Goal: Transaction & Acquisition: Purchase product/service

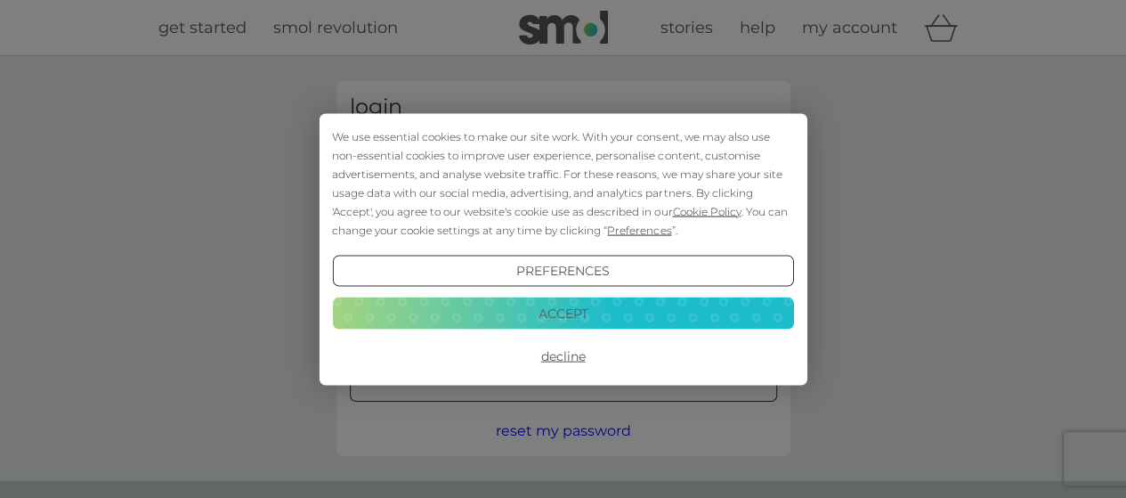
click at [449, 169] on div "We use essential cookies to make our site work. With your consent, we may also …" at bounding box center [562, 182] width 461 height 112
click at [513, 307] on button "Accept" at bounding box center [562, 313] width 461 height 32
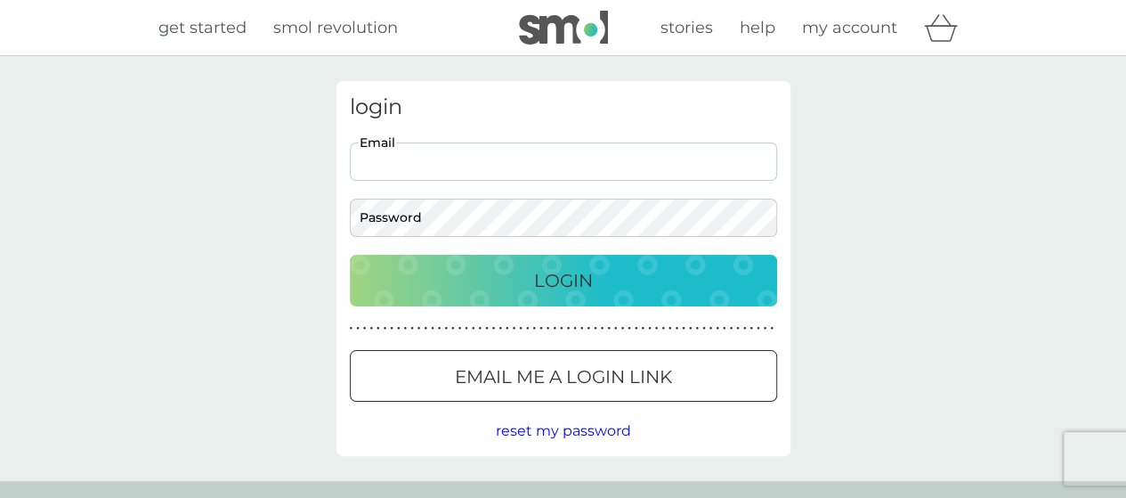
click at [457, 154] on input "Email" at bounding box center [563, 161] width 427 height 38
type input "[EMAIL_ADDRESS][DOMAIN_NAME]"
click at [350, 255] on button "Login" at bounding box center [563, 281] width 427 height 52
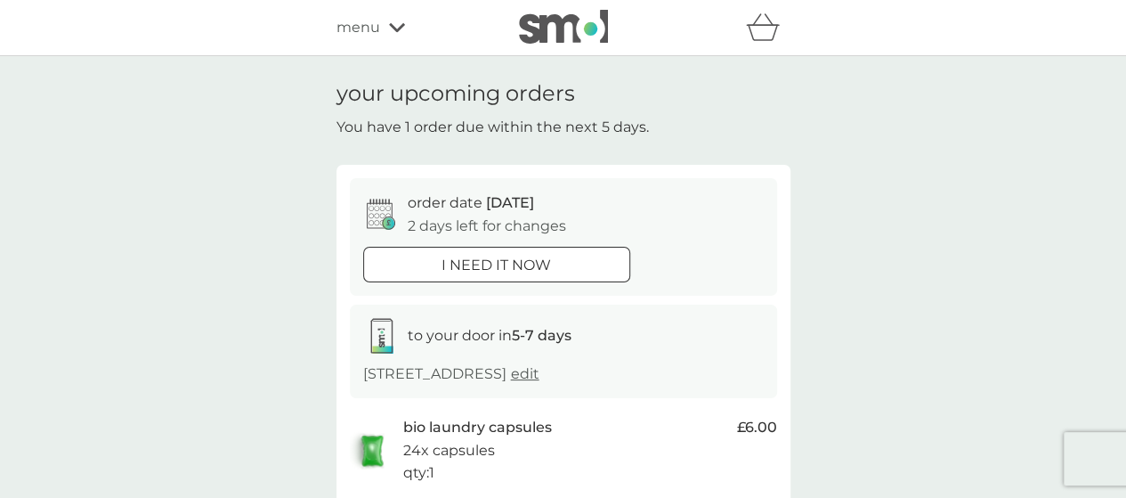
click at [554, 260] on div "i need it now" at bounding box center [496, 265] width 265 height 23
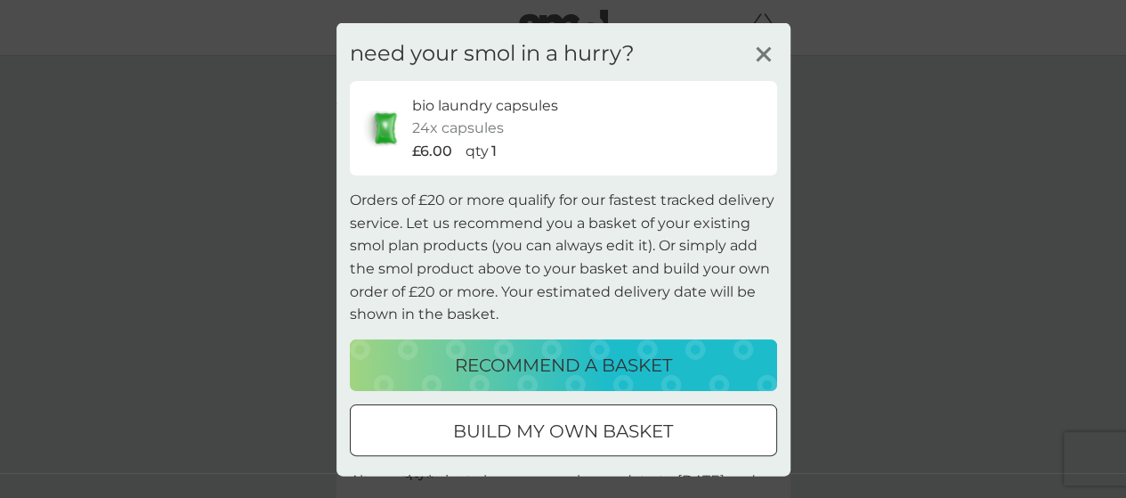
click at [538, 419] on p "build my own basket" at bounding box center [563, 430] width 220 height 28
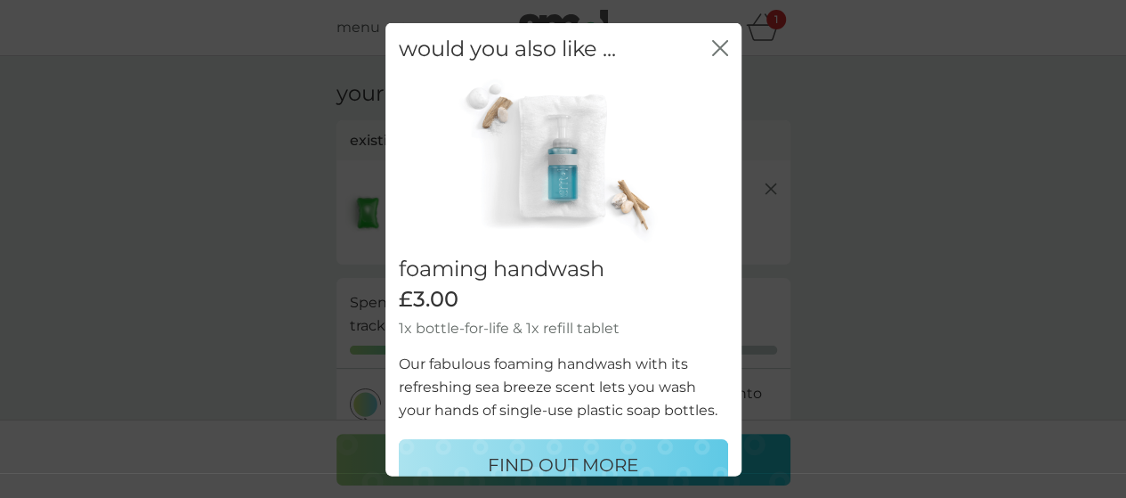
click at [720, 44] on icon "close" at bounding box center [723, 47] width 7 height 14
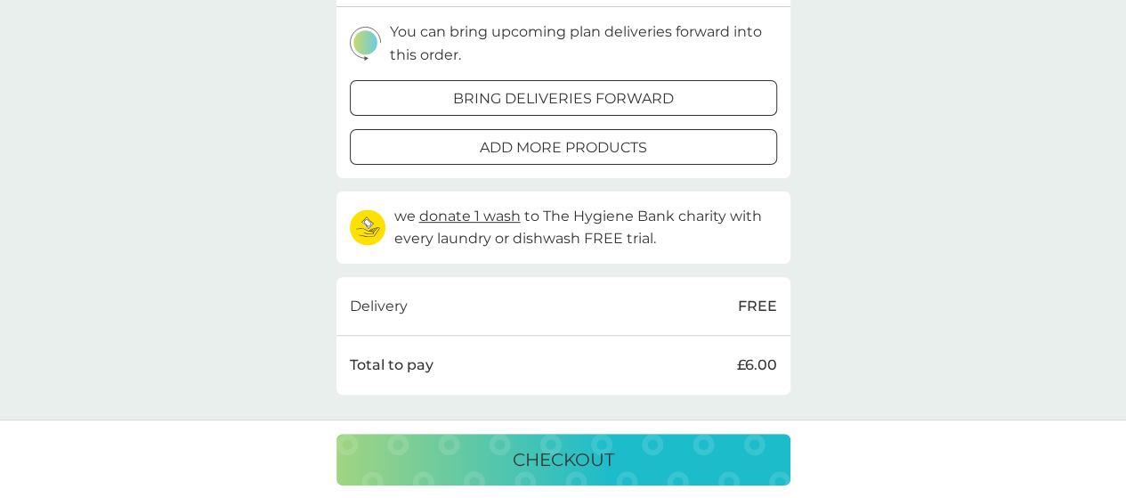
scroll to position [363, 0]
click at [648, 134] on div "add more products" at bounding box center [564, 145] width 426 height 23
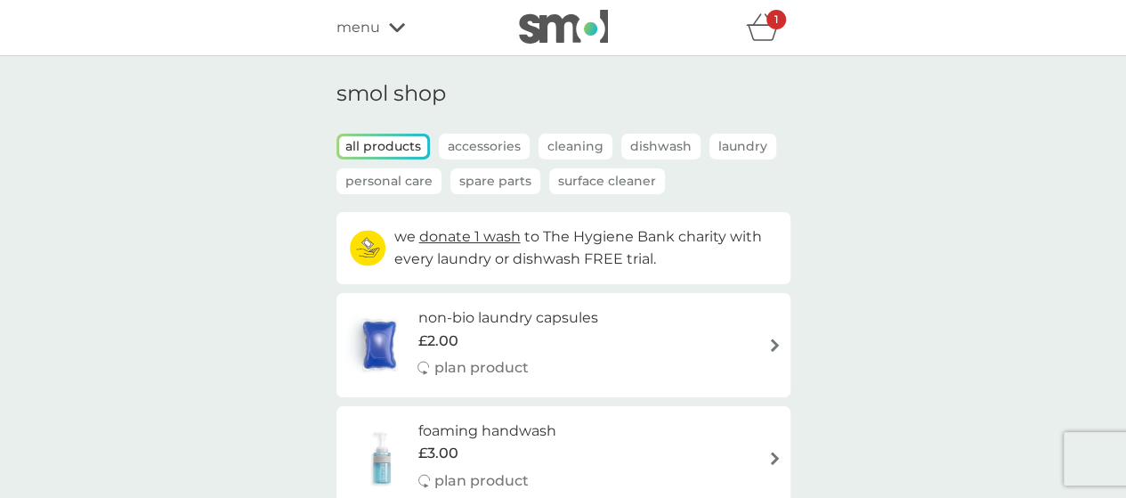
scroll to position [37, 0]
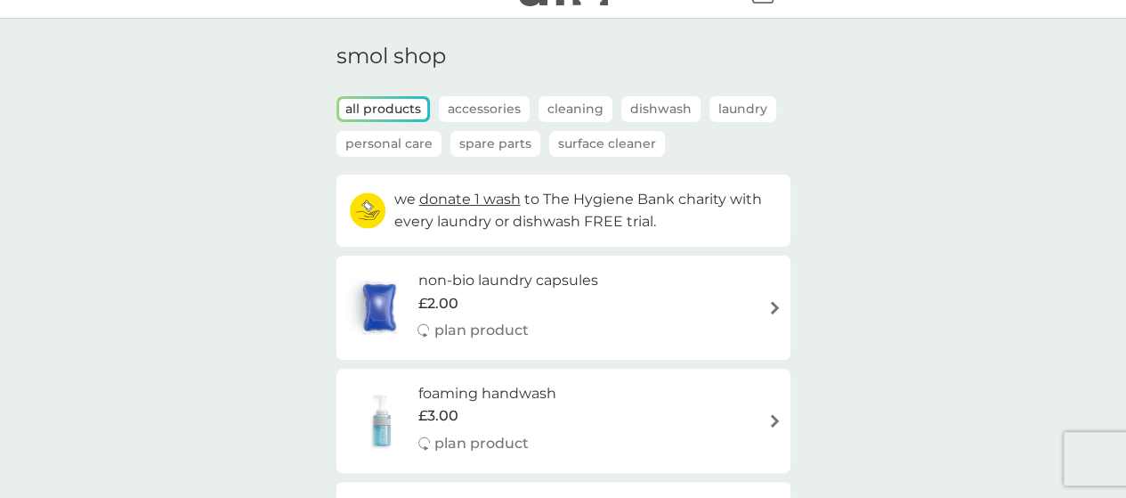
click at [504, 142] on p "Spare Parts" at bounding box center [495, 144] width 90 height 26
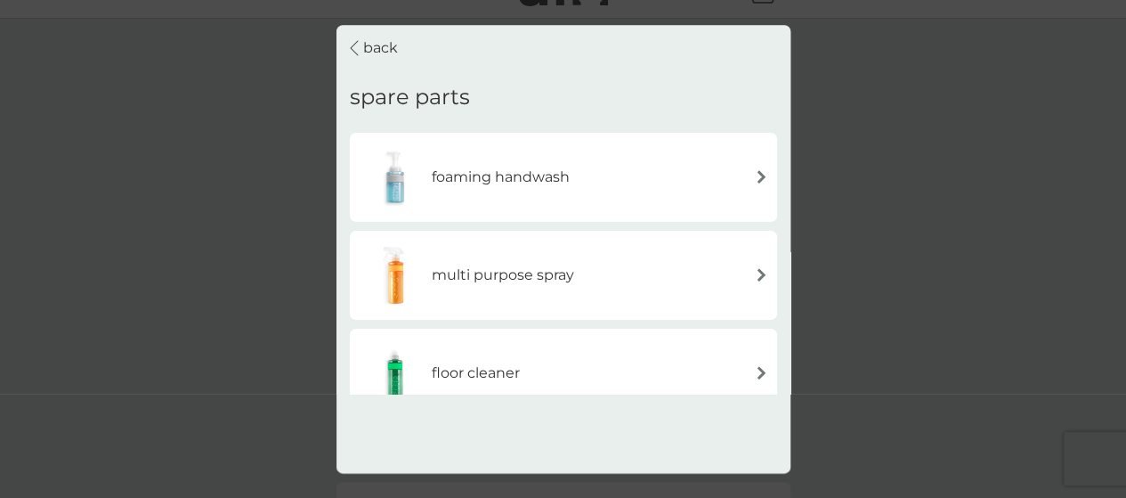
click at [735, 425] on div "back spare parts foaming handwash multi purpose spray floor cleaner foaming bat…" at bounding box center [564, 249] width 454 height 448
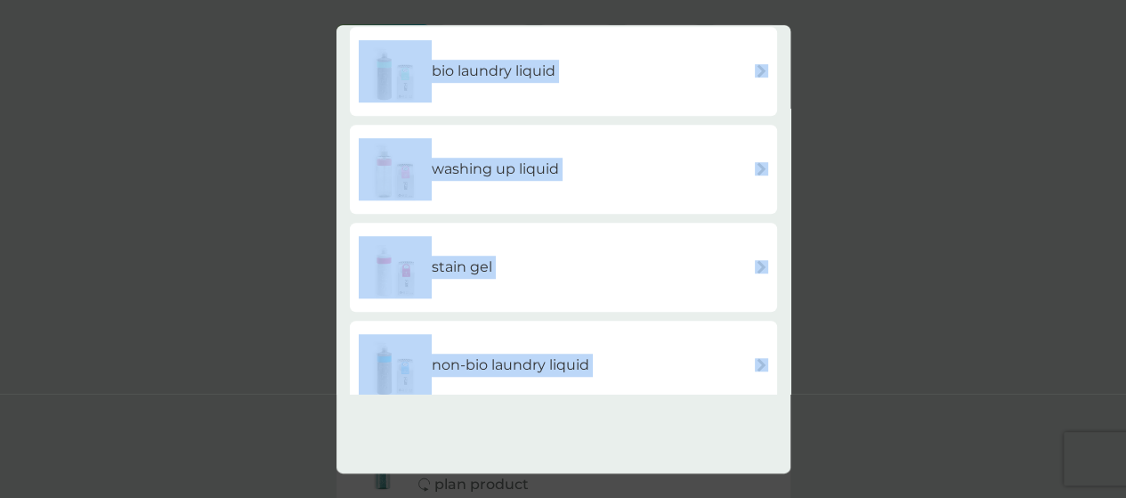
scroll to position [620, 0]
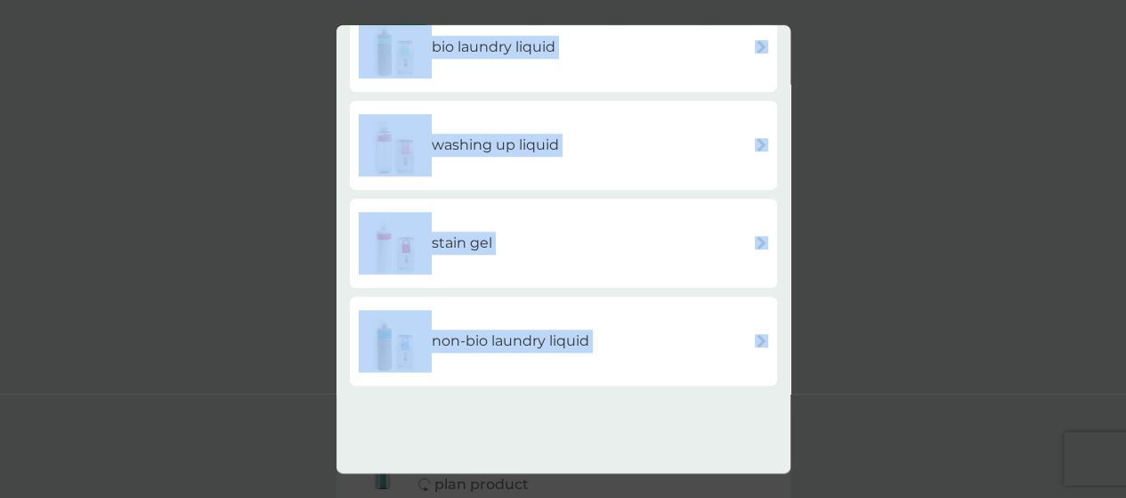
drag, startPoint x: 788, startPoint y: 371, endPoint x: 780, endPoint y: 385, distance: 16.3
click at [780, 385] on div "back spare parts foaming handwash multi purpose spray floor cleaner foaming bat…" at bounding box center [564, 209] width 454 height 369
click at [568, 220] on div "stain gel" at bounding box center [564, 243] width 410 height 62
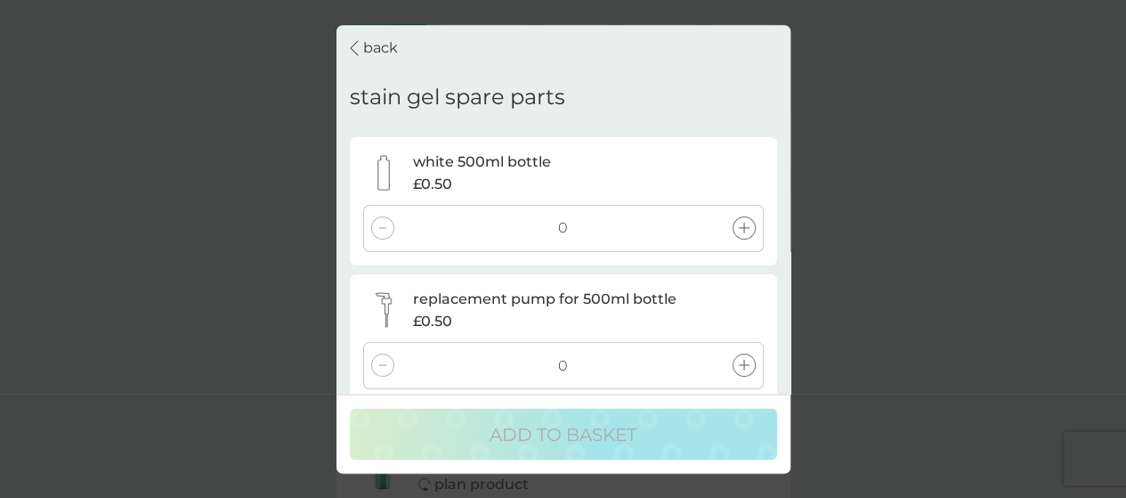
click at [380, 53] on p "back" at bounding box center [380, 48] width 35 height 23
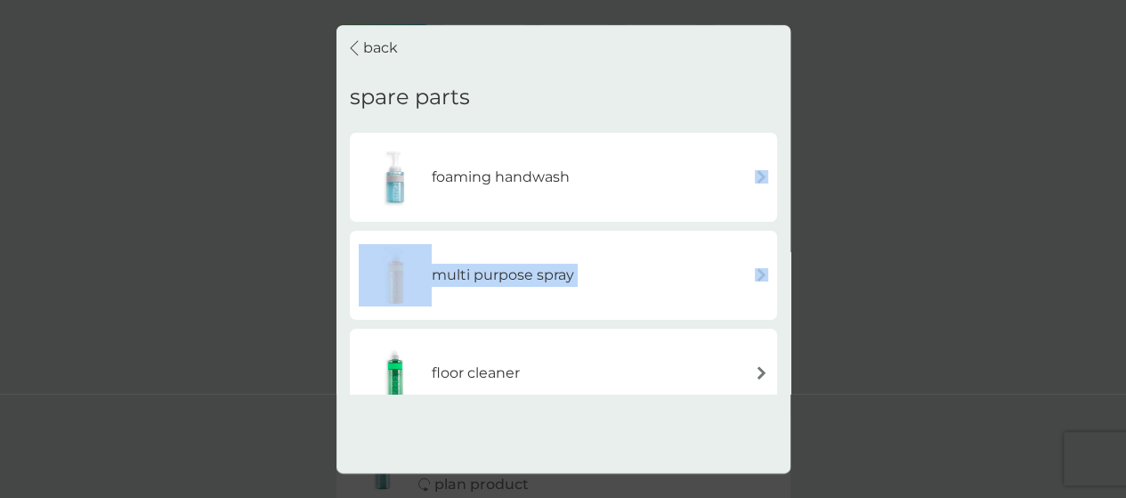
drag, startPoint x: 783, startPoint y: 210, endPoint x: 783, endPoint y: 232, distance: 22.3
click at [783, 232] on div "back spare parts foaming handwash multi purpose spray floor cleaner foaming bat…" at bounding box center [564, 209] width 454 height 369
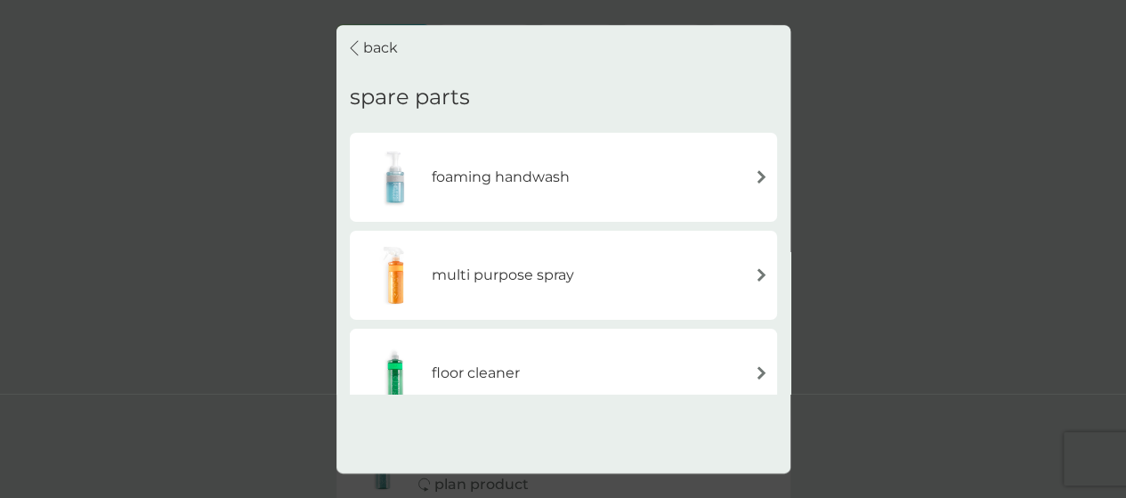
drag, startPoint x: 788, startPoint y: 383, endPoint x: 788, endPoint y: 397, distance: 14.2
click at [788, 397] on div "back spare parts foaming handwash multi purpose spray floor cleaner foaming bat…" at bounding box center [564, 249] width 454 height 448
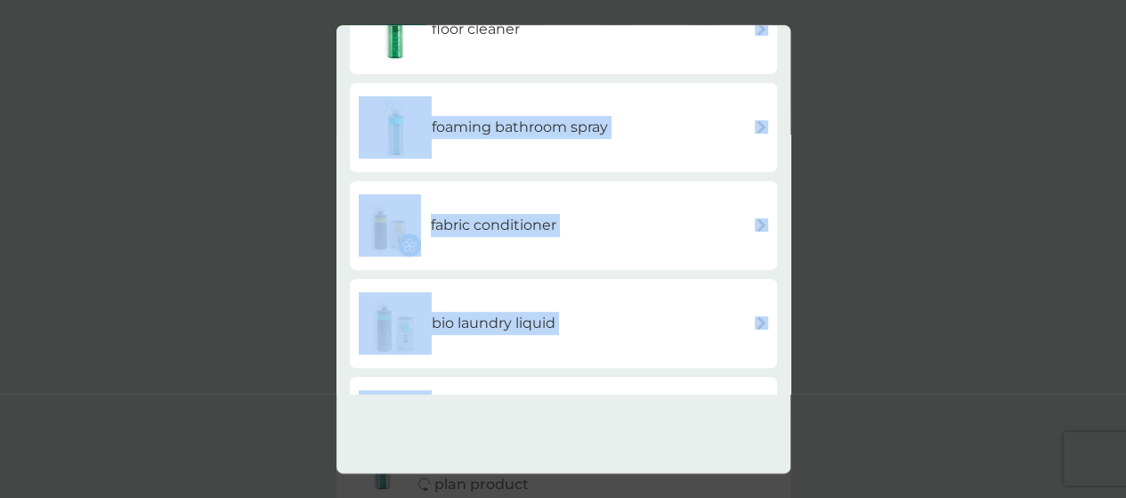
scroll to position [620, 0]
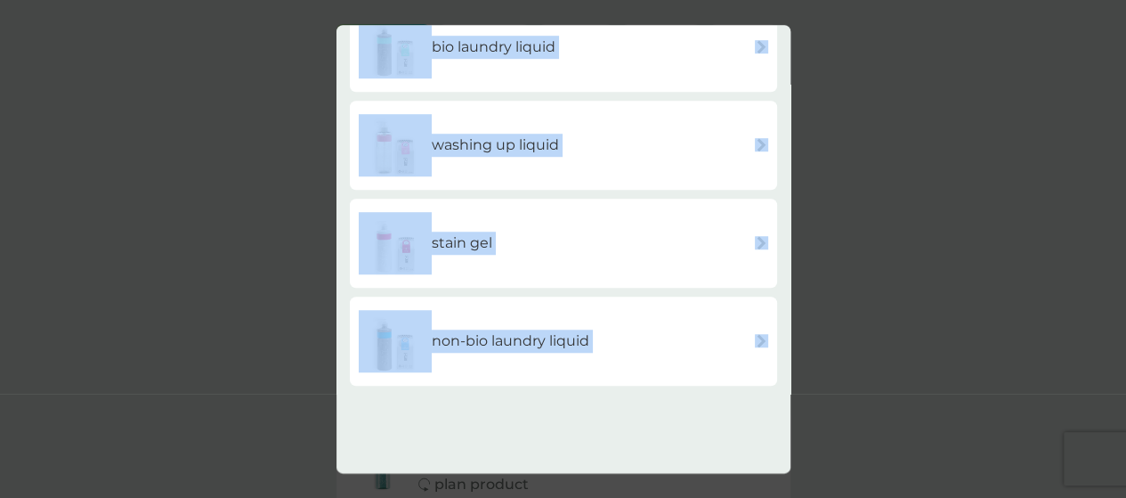
drag, startPoint x: 783, startPoint y: 374, endPoint x: 786, endPoint y: 404, distance: 30.5
click at [786, 404] on div "back spare parts foaming handwash multi purpose spray floor cleaner foaming bat…" at bounding box center [564, 249] width 454 height 448
click at [639, 149] on div "washing up liquid" at bounding box center [564, 145] width 410 height 62
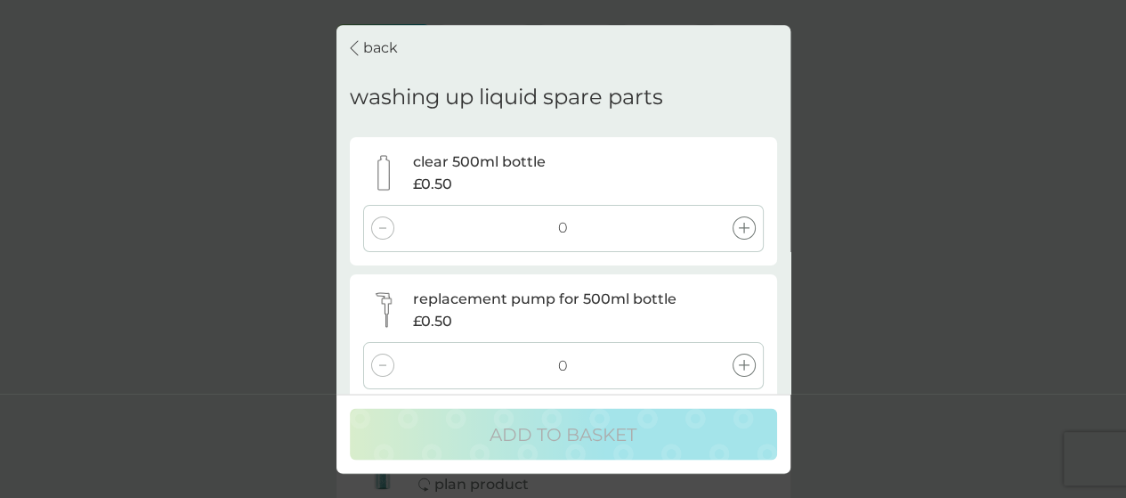
click at [750, 223] on div at bounding box center [744, 228] width 23 height 23
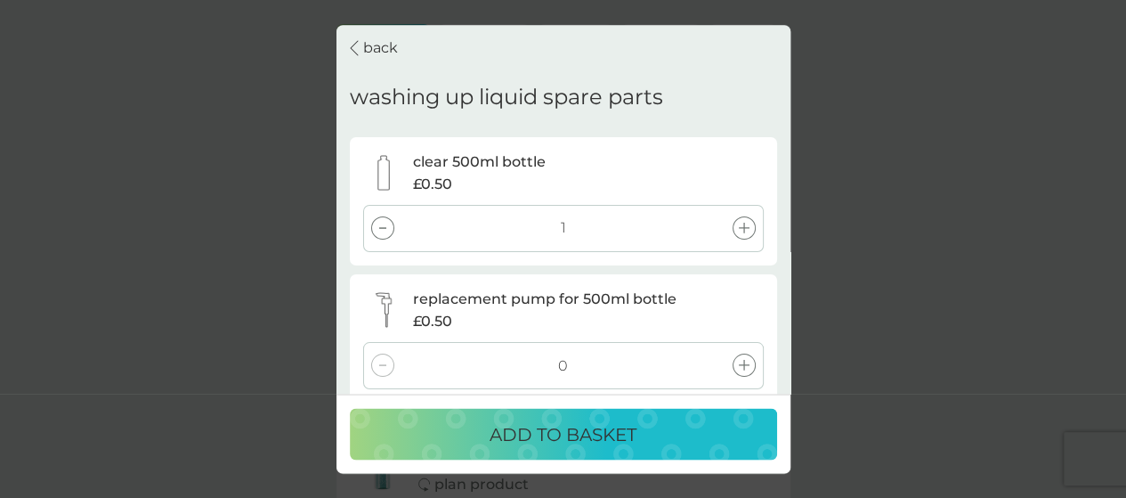
click at [747, 361] on icon at bounding box center [744, 366] width 11 height 11
drag, startPoint x: 785, startPoint y: 312, endPoint x: 787, endPoint y: 346, distance: 33.9
click at [787, 346] on div "back washing up liquid spare parts clear 500ml bottle £0.50 1 replacement pump …" at bounding box center [564, 209] width 454 height 369
drag, startPoint x: 787, startPoint y: 184, endPoint x: 787, endPoint y: 229, distance: 44.5
click at [787, 229] on div "back washing up liquid spare parts clear 500ml bottle £0.50 1 replacement pump …" at bounding box center [564, 209] width 454 height 369
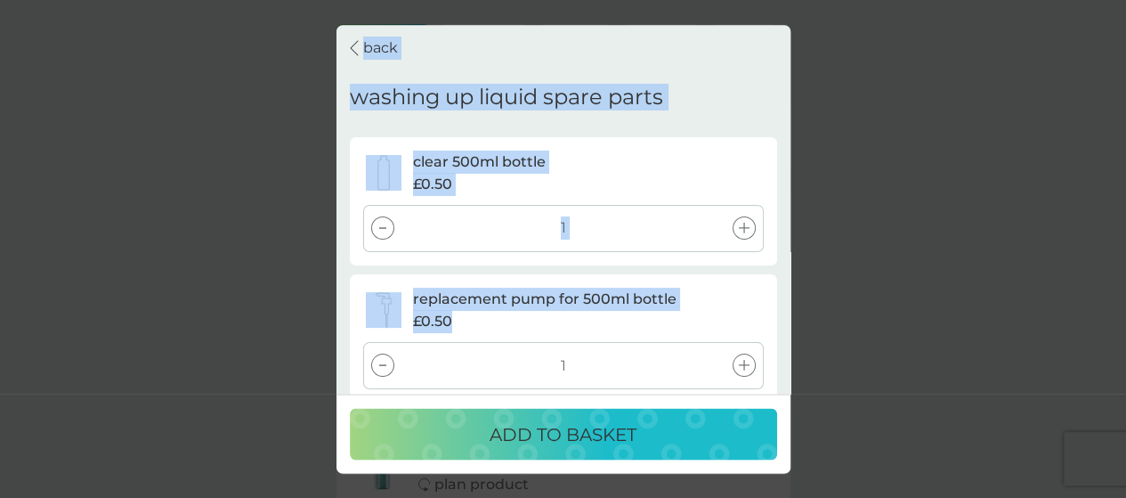
drag, startPoint x: 783, startPoint y: 282, endPoint x: 792, endPoint y: 343, distance: 61.2
click at [792, 343] on div "back washing up liquid spare parts clear 500ml bottle £0.50 1 replacement pump …" at bounding box center [563, 249] width 1126 height 498
click at [779, 314] on div "back washing up liquid spare parts clear 500ml bottle £0.50 1 replacement pump …" at bounding box center [564, 209] width 454 height 369
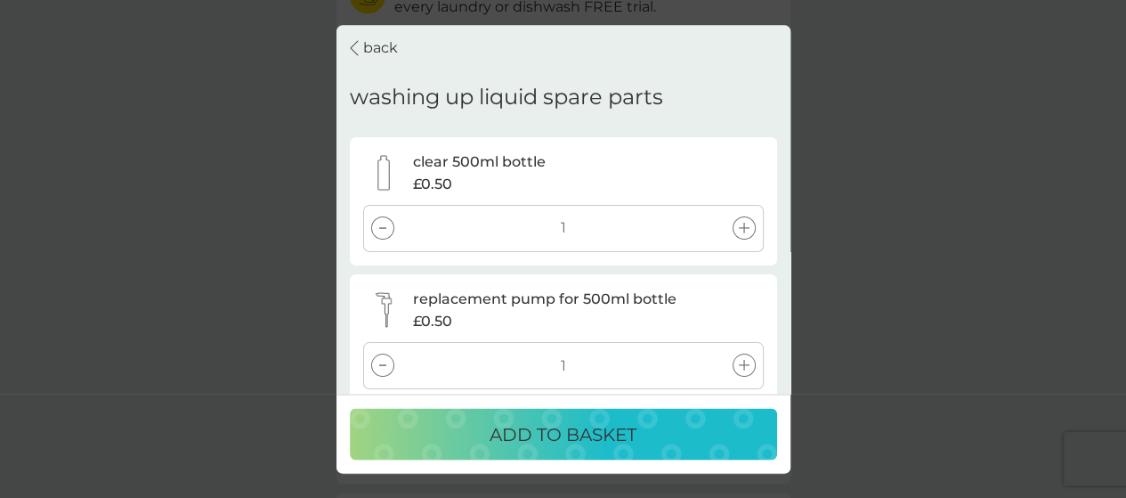
drag, startPoint x: 783, startPoint y: 362, endPoint x: 783, endPoint y: 389, distance: 26.7
click at [783, 389] on div "back washing up liquid spare parts clear 500ml bottle £0.50 1 replacement pump …" at bounding box center [564, 209] width 454 height 369
click at [787, 400] on div "back washing up liquid spare parts clear 500ml bottle £0.50 1 replacement pump …" at bounding box center [564, 249] width 454 height 448
drag, startPoint x: 787, startPoint y: 365, endPoint x: 789, endPoint y: 389, distance: 24.1
click at [789, 389] on div "back washing up liquid spare parts clear 500ml bottle £0.50 1 replacement pump …" at bounding box center [564, 209] width 454 height 369
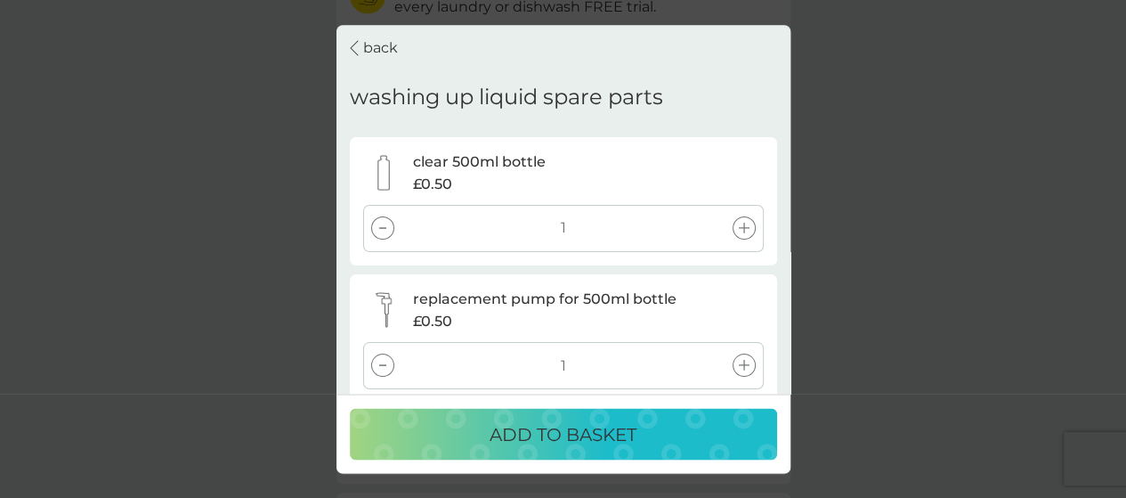
click at [870, 142] on div "back washing up liquid spare parts clear 500ml bottle £0.50 1 replacement pump …" at bounding box center [563, 249] width 1126 height 498
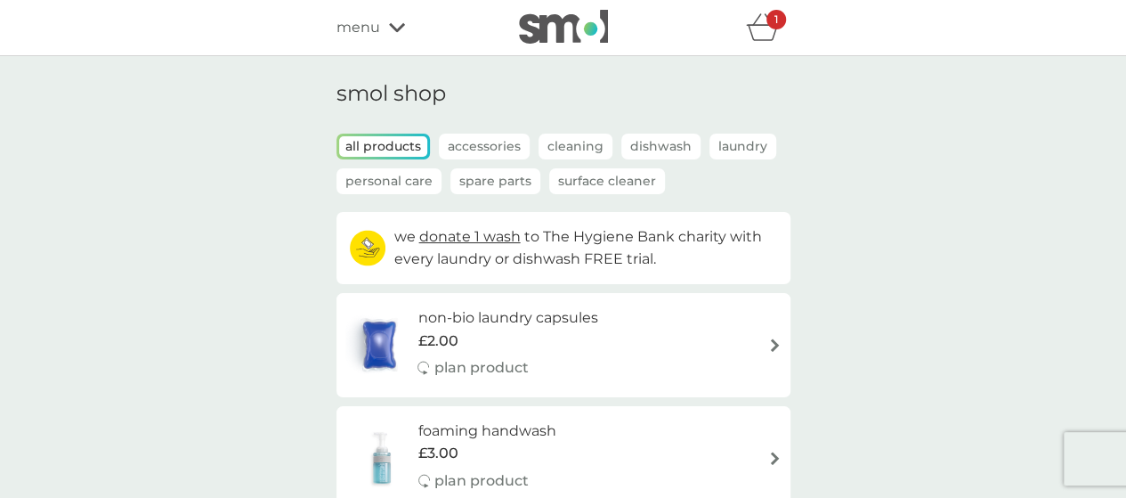
click at [398, 25] on icon at bounding box center [397, 27] width 16 height 11
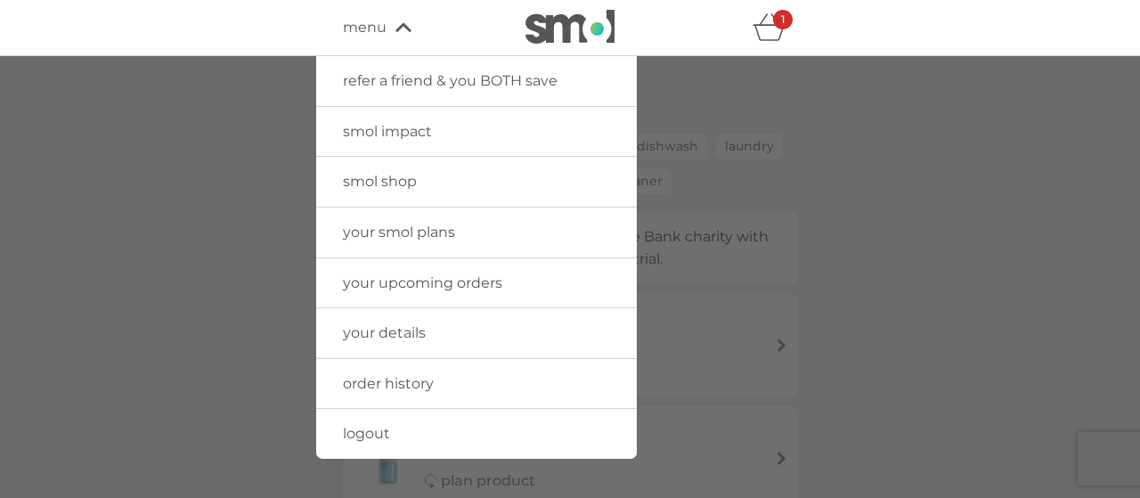
click at [408, 231] on span "your smol plans" at bounding box center [399, 231] width 112 height 17
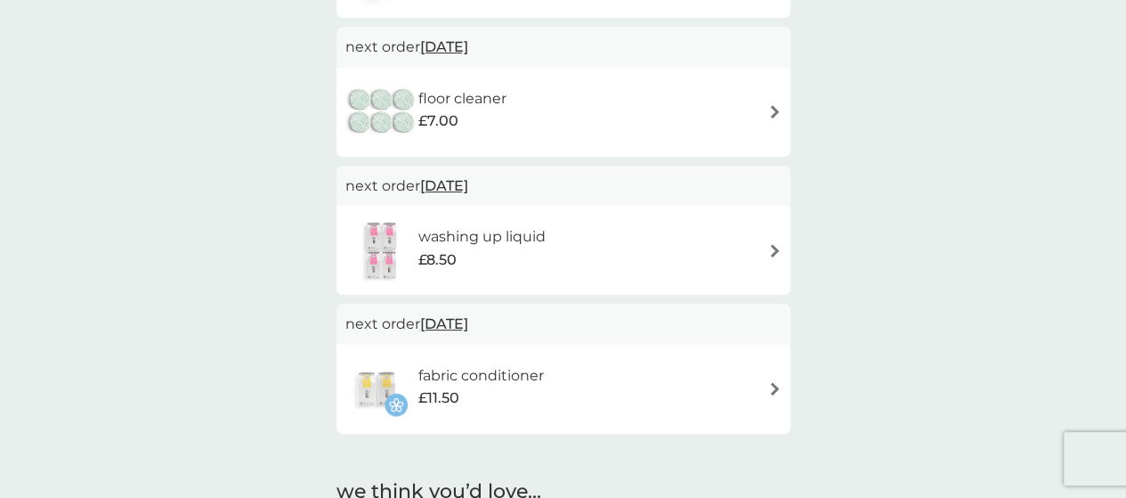
scroll to position [753, 0]
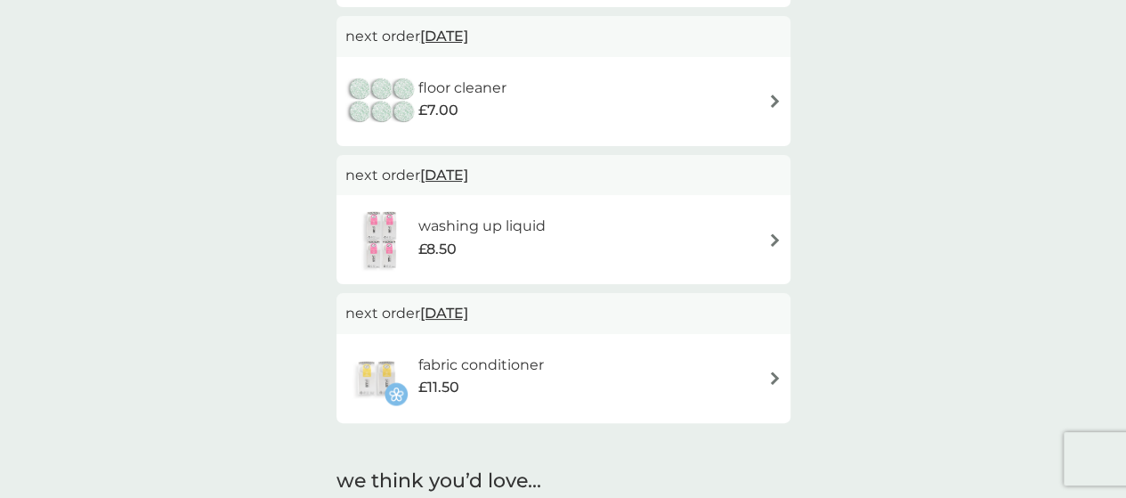
click at [758, 249] on div "washing up liquid £8.50" at bounding box center [563, 239] width 436 height 62
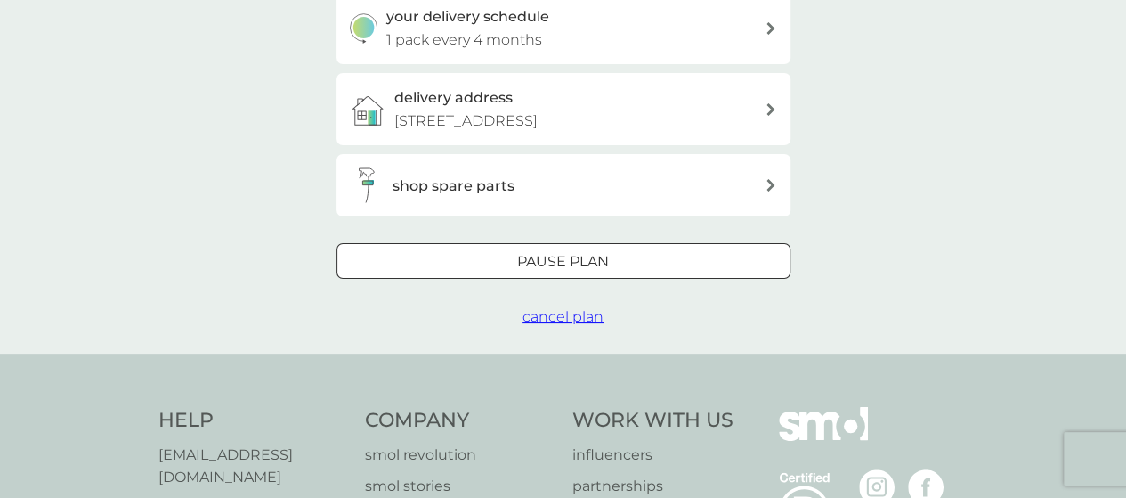
scroll to position [429, 0]
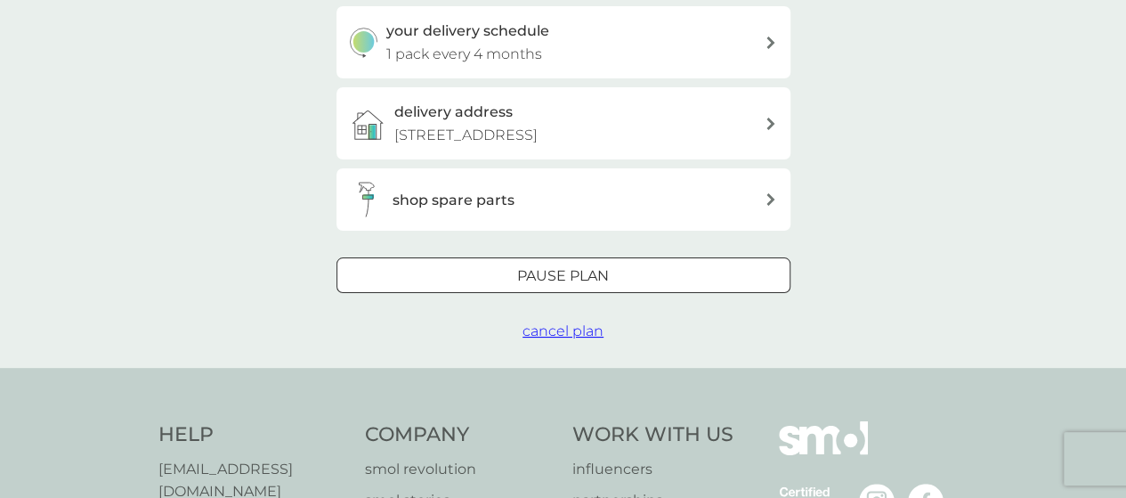
click at [710, 217] on div "shop spare parts" at bounding box center [557, 200] width 415 height 36
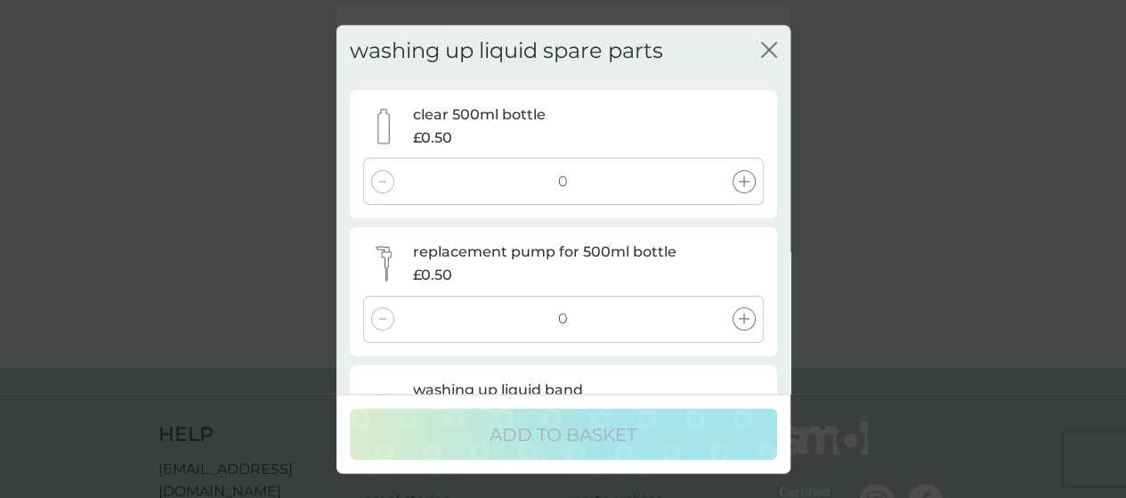
click at [744, 170] on div at bounding box center [744, 181] width 23 height 23
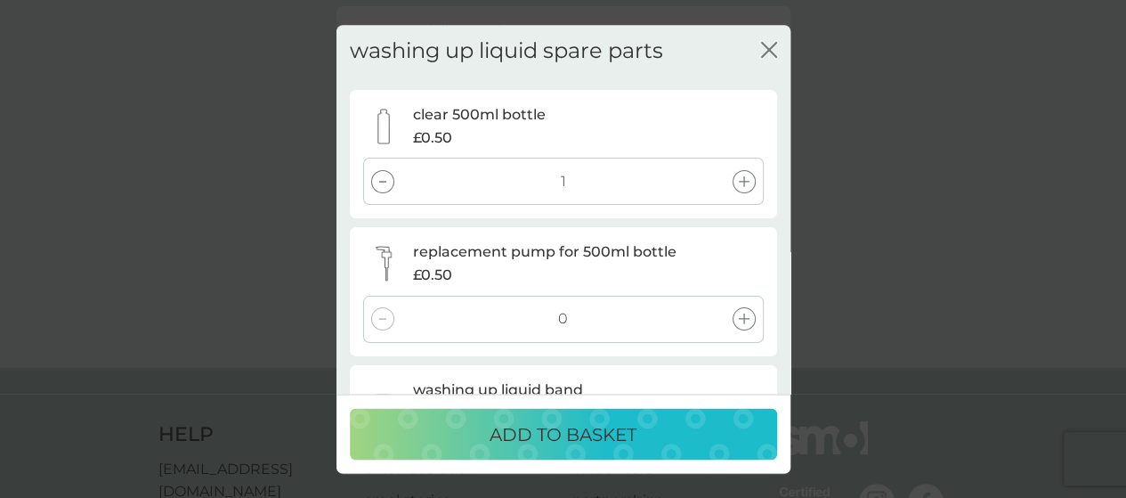
click at [741, 323] on icon at bounding box center [744, 319] width 11 height 11
drag, startPoint x: 741, startPoint y: 385, endPoint x: 783, endPoint y: 356, distance: 51.9
click at [783, 356] on div "washing up liquid spare parts close clear 500ml bottle £0.50 1 replacement pump…" at bounding box center [564, 209] width 454 height 369
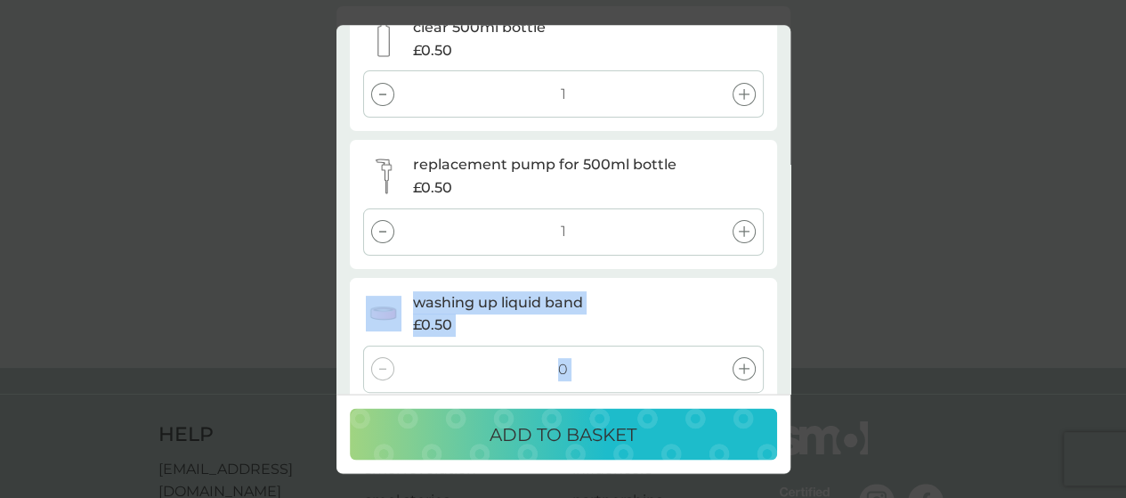
scroll to position [112, 0]
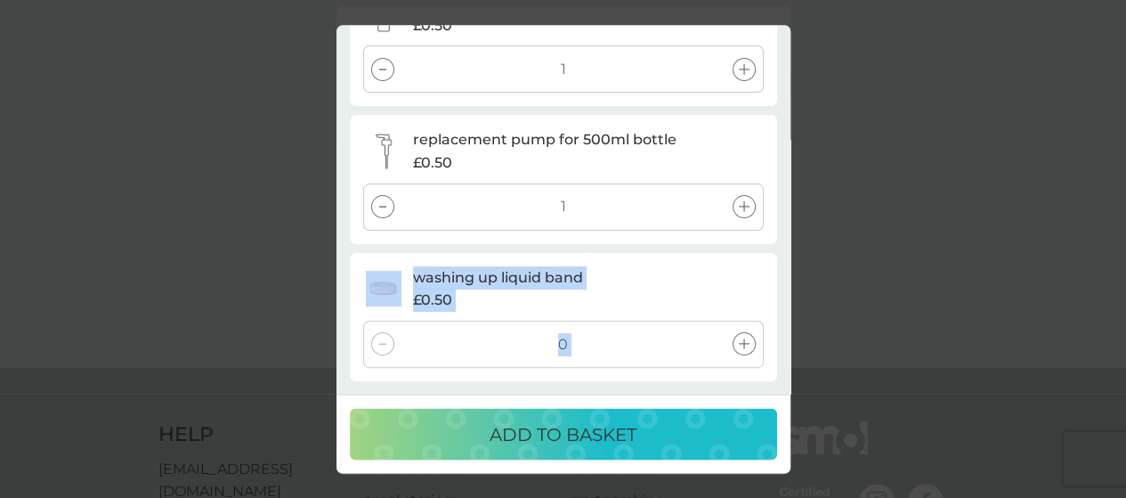
drag, startPoint x: 783, startPoint y: 356, endPoint x: 783, endPoint y: 387, distance: 31.2
click at [783, 387] on div "washing up liquid spare parts close clear 500ml bottle £0.50 1 replacement pump…" at bounding box center [564, 209] width 454 height 369
click at [743, 345] on icon at bounding box center [744, 344] width 11 height 11
click at [632, 427] on p "ADD TO BASKET" at bounding box center [563, 433] width 147 height 28
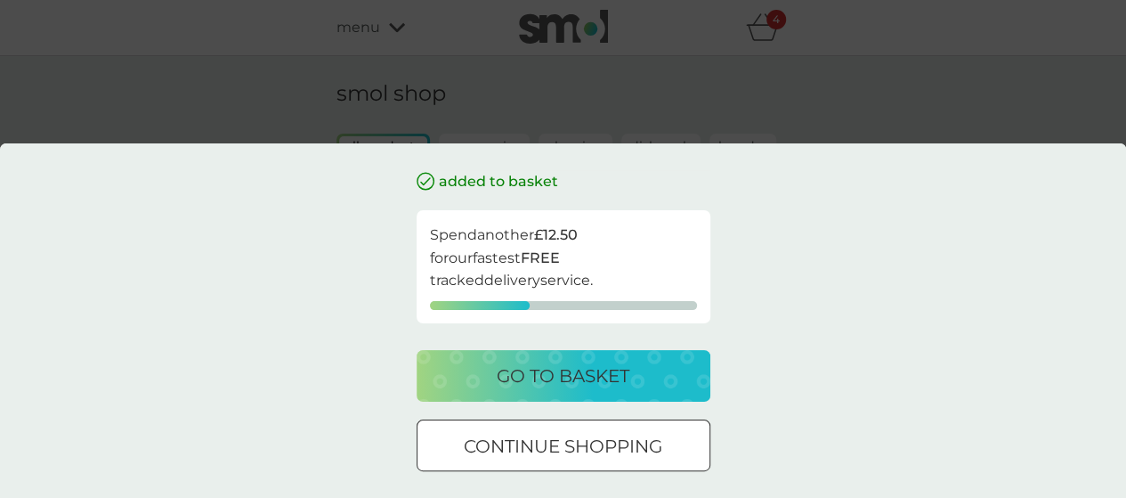
click at [651, 359] on button "go to basket" at bounding box center [564, 376] width 294 height 52
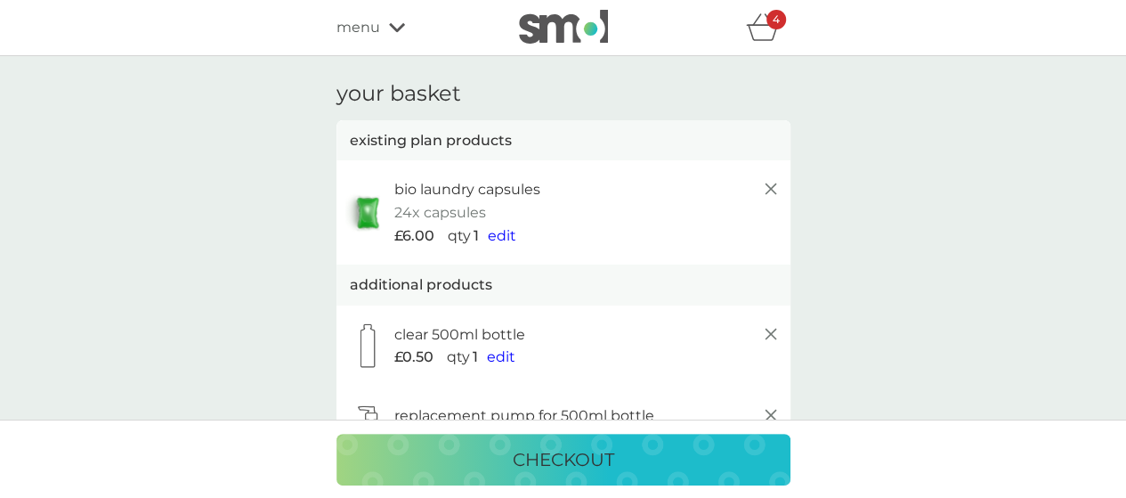
click at [767, 190] on icon at bounding box center [770, 188] width 21 height 21
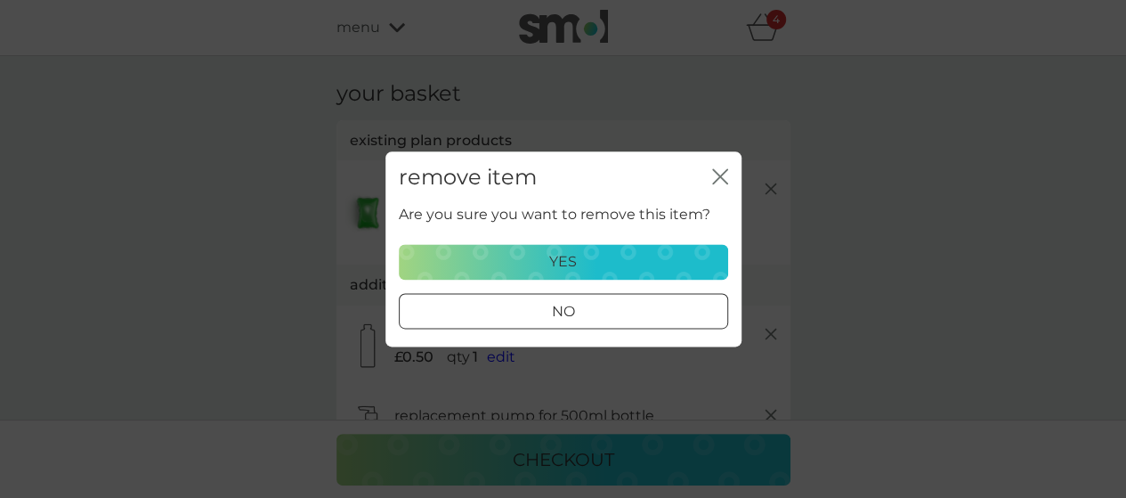
click at [655, 254] on div "yes" at bounding box center [563, 261] width 306 height 23
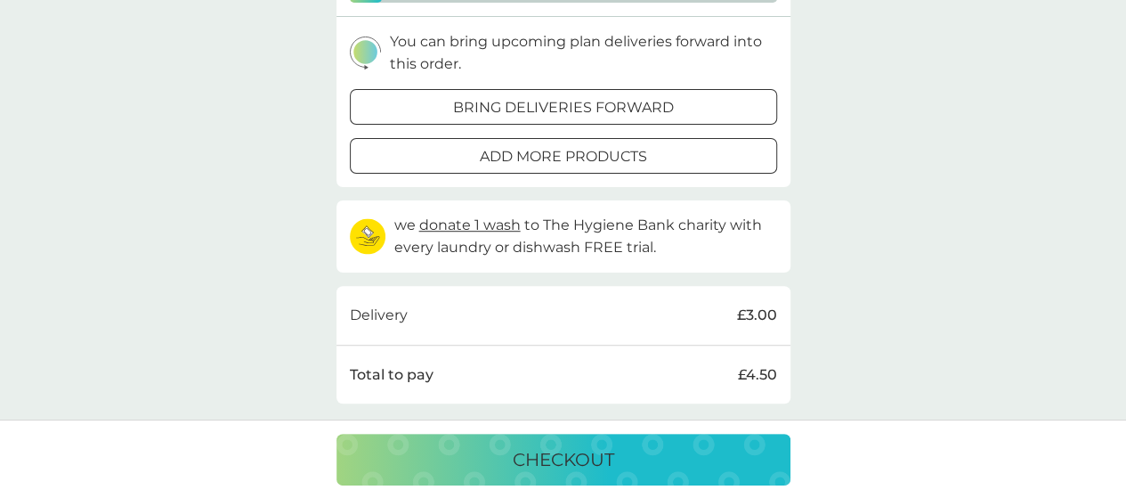
scroll to position [450, 0]
click at [572, 456] on p "checkout" at bounding box center [563, 459] width 101 height 28
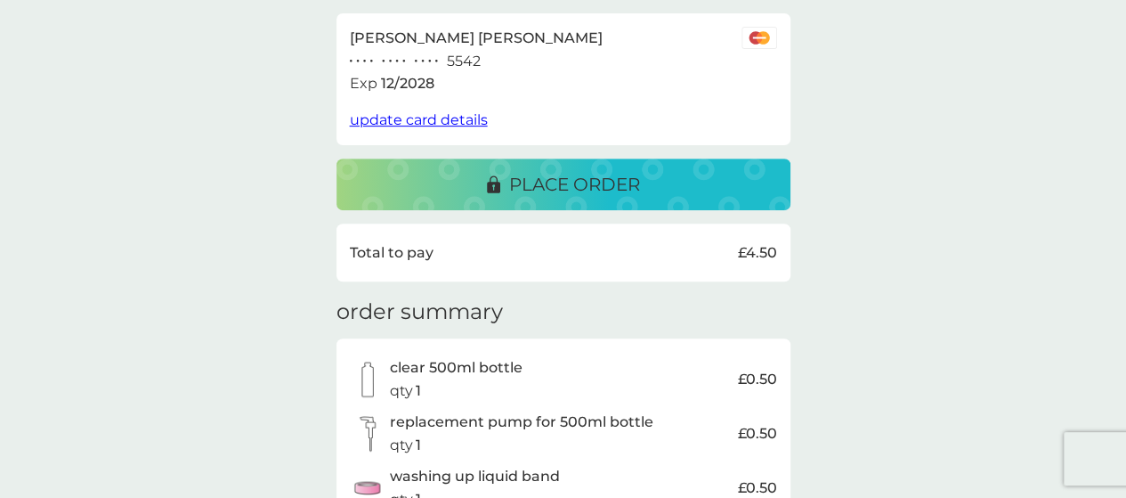
scroll to position [344, 0]
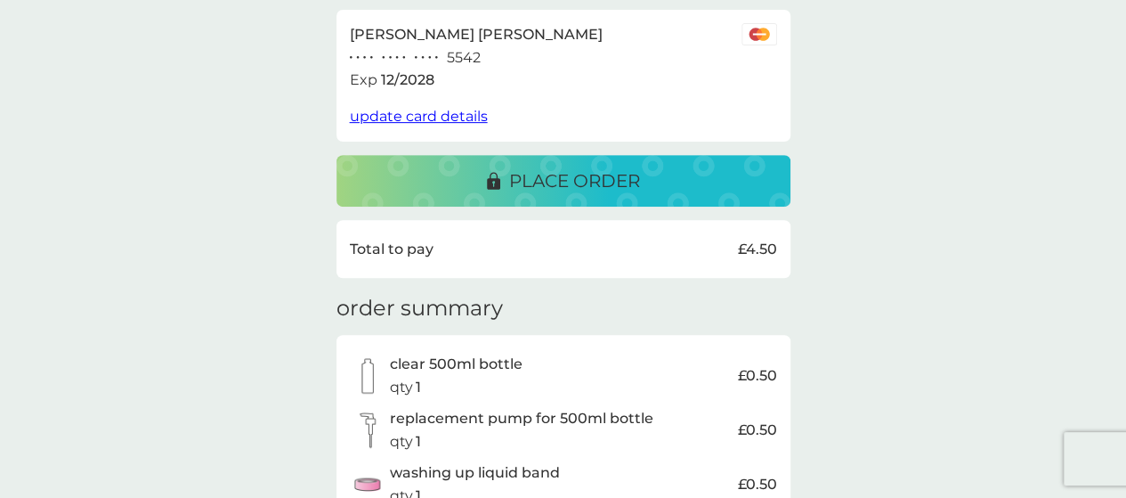
click at [604, 186] on p "place order" at bounding box center [574, 180] width 131 height 28
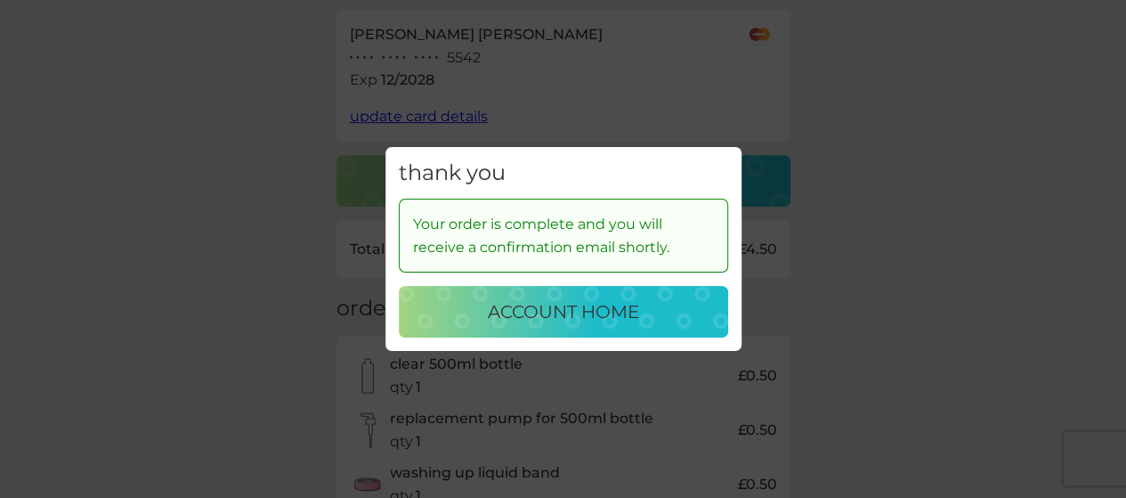
click at [600, 313] on p "account home" at bounding box center [563, 311] width 151 height 28
